Goal: Task Accomplishment & Management: Use online tool/utility

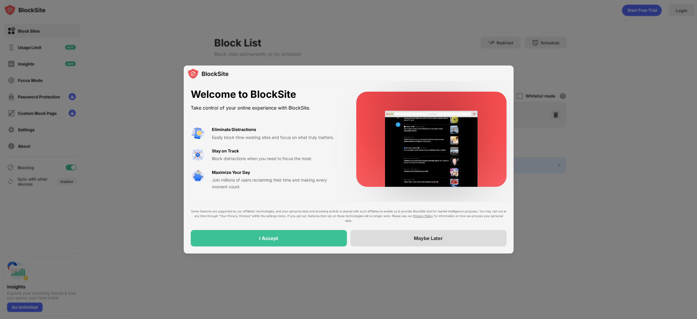
click at [425, 241] on div "Maybe Later" at bounding box center [428, 238] width 156 height 16
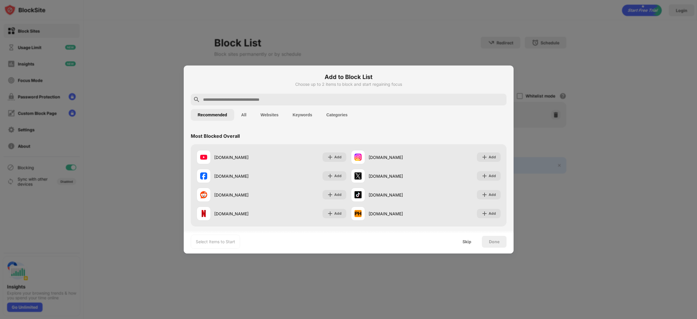
click at [219, 97] on input "text" at bounding box center [353, 99] width 302 height 7
click at [337, 176] on div "Add" at bounding box center [337, 176] width 7 height 6
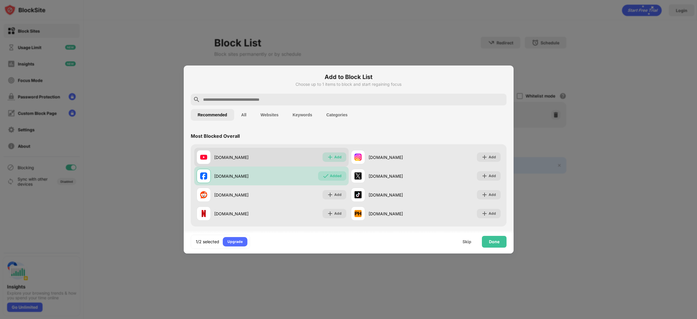
click at [337, 158] on div "Add" at bounding box center [337, 157] width 7 height 6
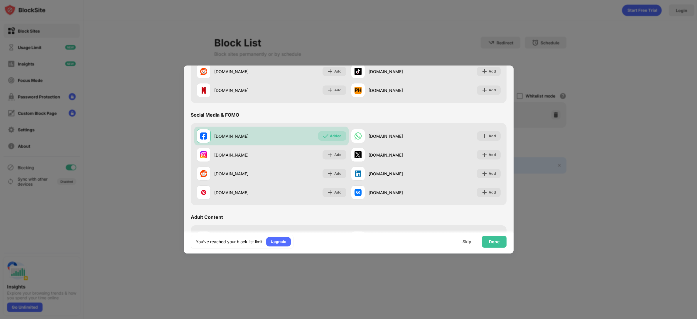
scroll to position [169, 0]
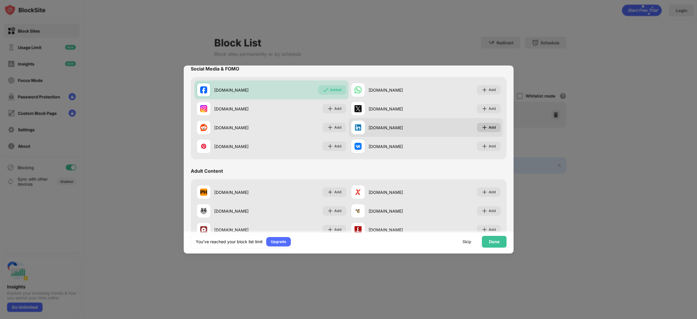
click at [491, 130] on div "Add" at bounding box center [491, 127] width 7 height 6
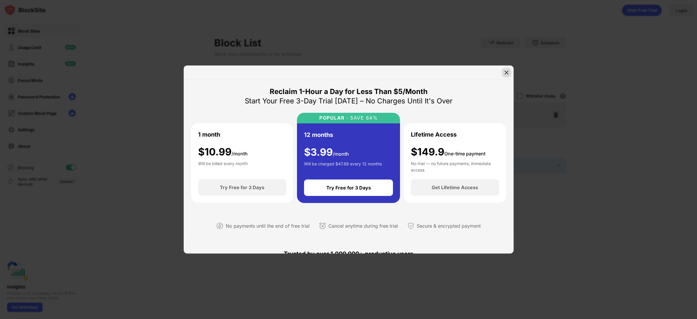
click at [507, 74] on img at bounding box center [506, 73] width 6 height 6
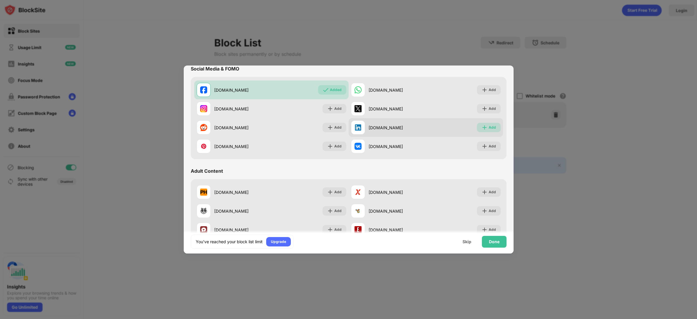
click at [490, 127] on div "Add" at bounding box center [491, 127] width 7 height 6
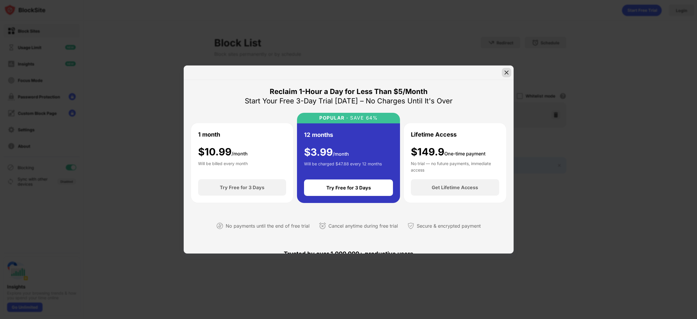
click at [507, 71] on img at bounding box center [506, 73] width 6 height 6
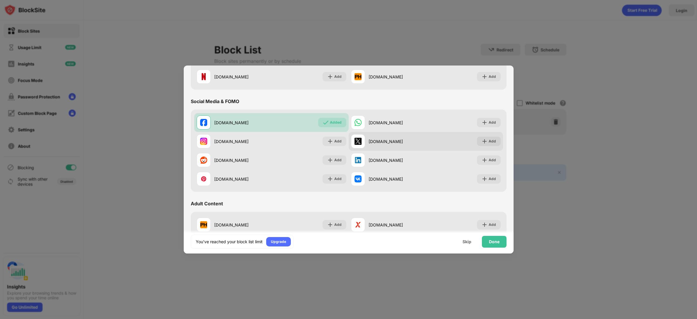
scroll to position [62, 0]
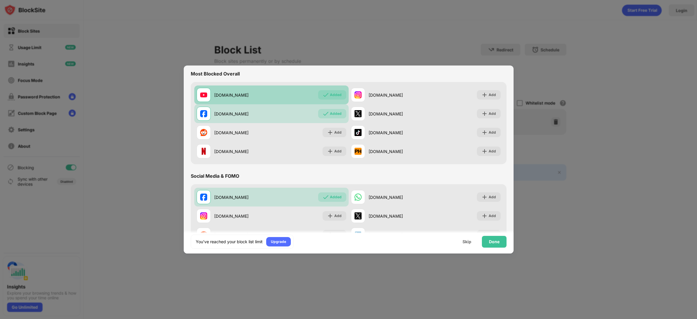
click at [338, 97] on div "Added" at bounding box center [336, 95] width 12 height 6
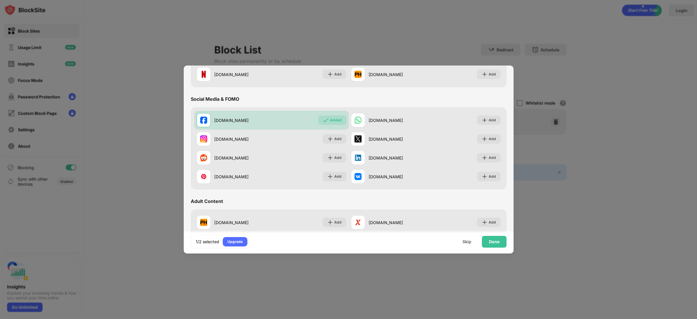
scroll to position [162, 0]
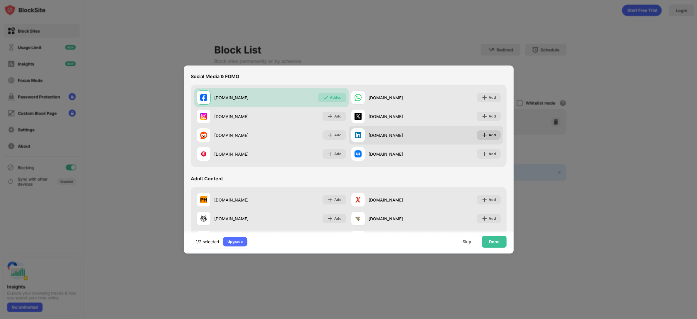
click at [489, 136] on div "Add" at bounding box center [491, 135] width 7 height 6
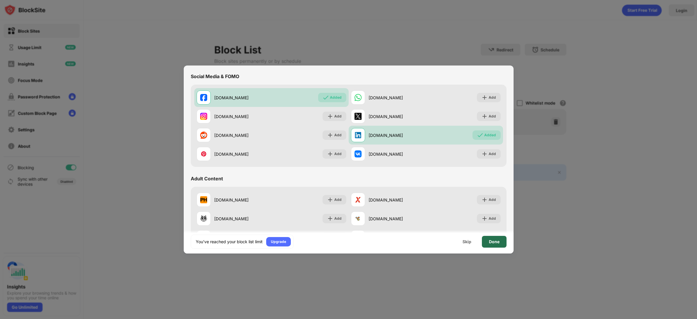
click at [495, 242] on div "Done" at bounding box center [494, 241] width 11 height 5
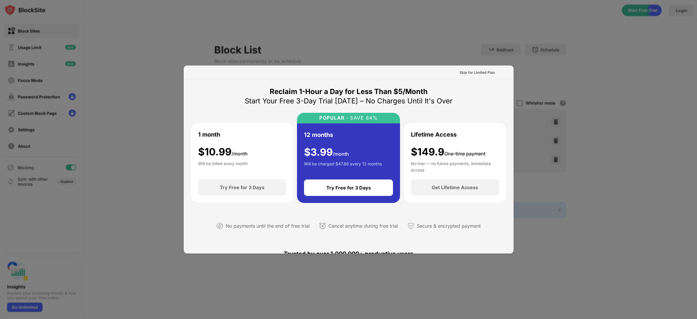
click at [555, 115] on div at bounding box center [348, 159] width 697 height 319
